Goal: Task Accomplishment & Management: Manage account settings

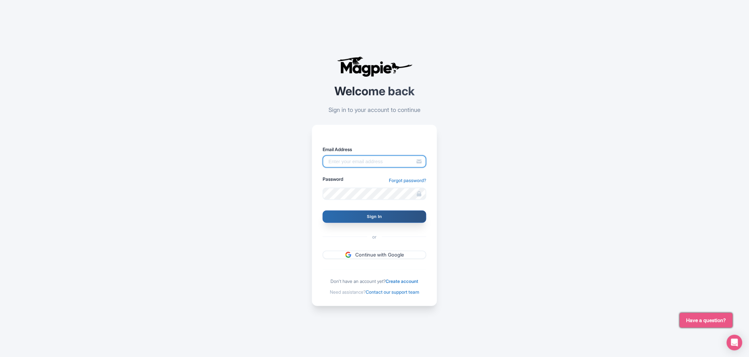
type input "[EMAIL_ADDRESS][DOMAIN_NAME]"
click at [374, 214] on input "Sign In" at bounding box center [375, 216] width 104 height 12
type input "Signing in..."
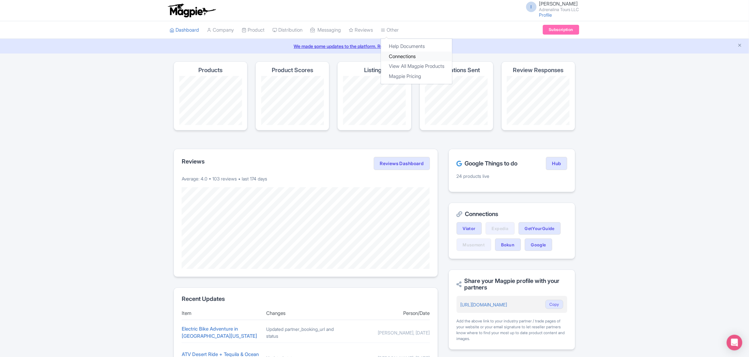
click at [405, 56] on link "Connections" at bounding box center [416, 57] width 71 height 10
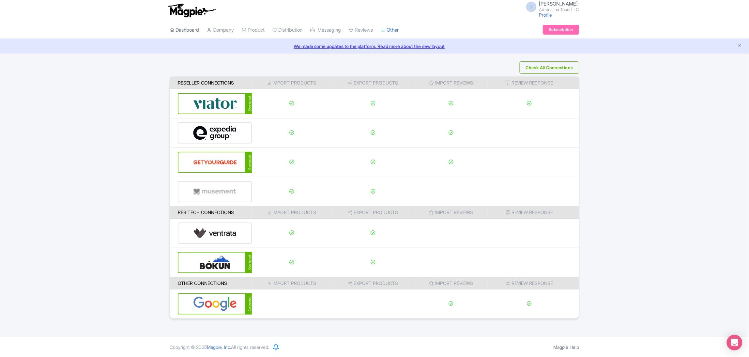
click at [194, 30] on link "Dashboard" at bounding box center [184, 30] width 29 height 18
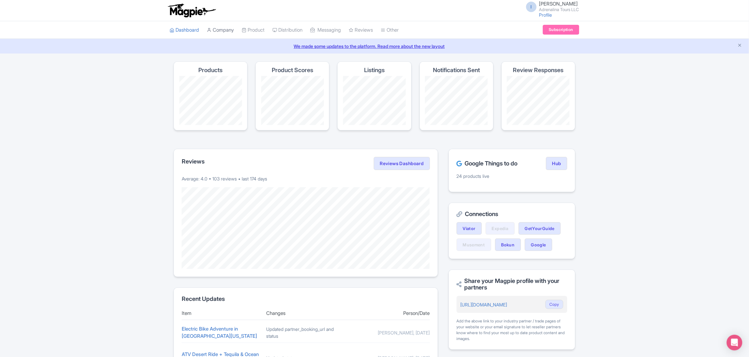
click at [224, 35] on link "Company" at bounding box center [220, 30] width 27 height 18
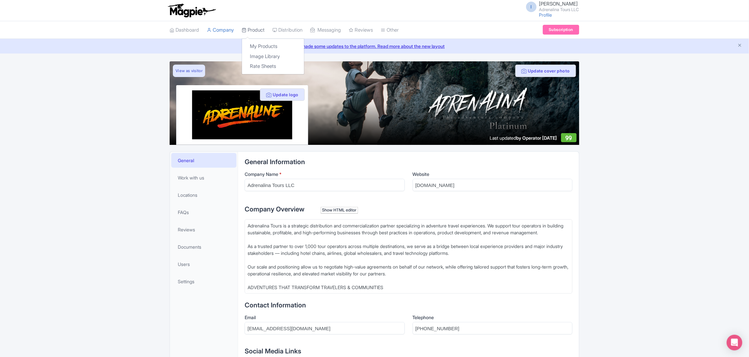
click at [257, 29] on link "Product" at bounding box center [253, 30] width 23 height 18
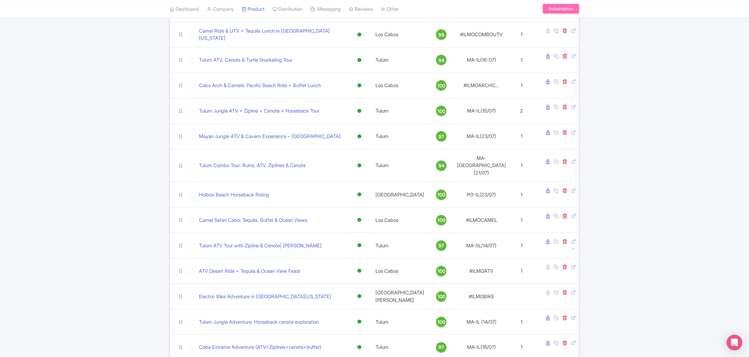
scroll to position [141, 0]
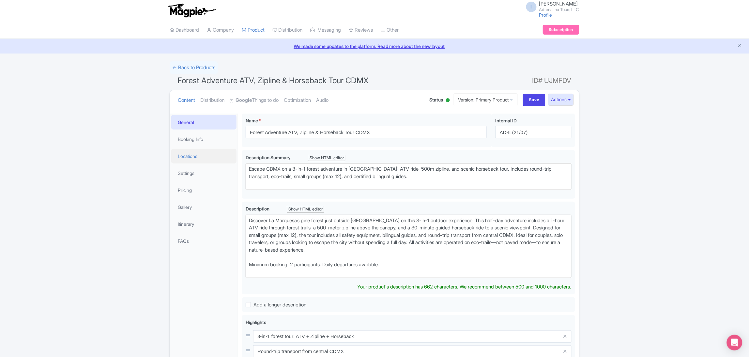
click at [212, 158] on link "Locations" at bounding box center [203, 156] width 65 height 15
